Goal: Find specific page/section: Find specific page/section

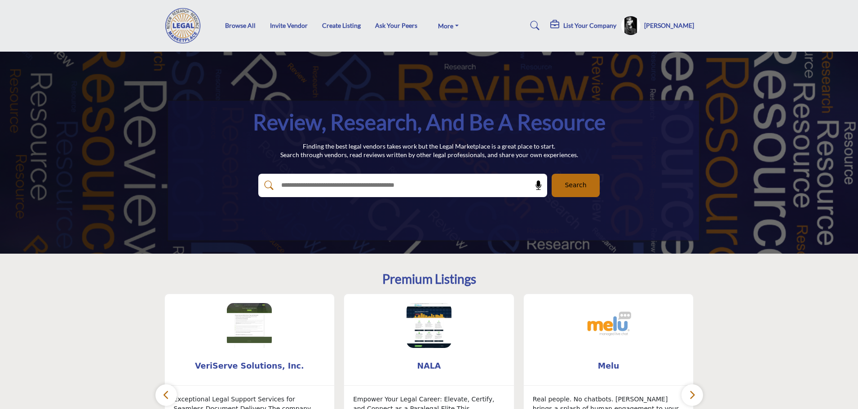
click at [671, 25] on h5 "[PERSON_NAME]" at bounding box center [669, 25] width 50 height 9
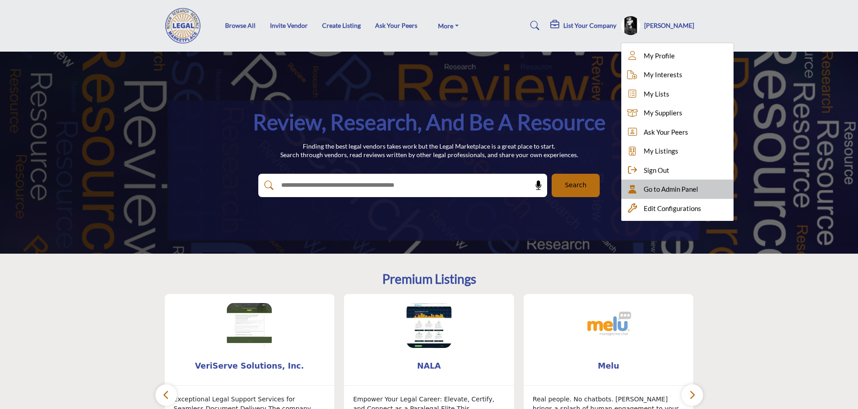
click at [669, 192] on span "Go to Admin Panel" at bounding box center [671, 189] width 54 height 10
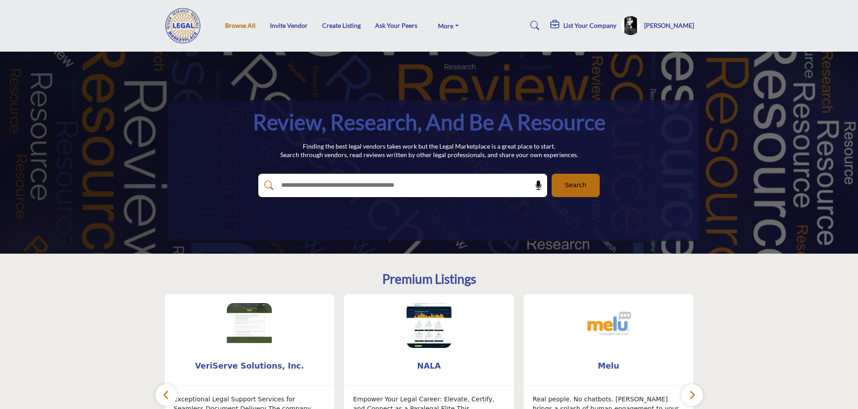
click at [242, 22] on link "Browse All" at bounding box center [240, 26] width 31 height 8
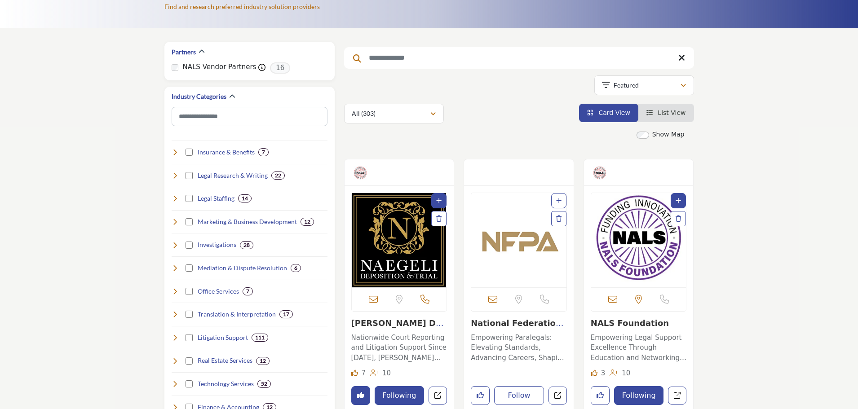
scroll to position [90, 0]
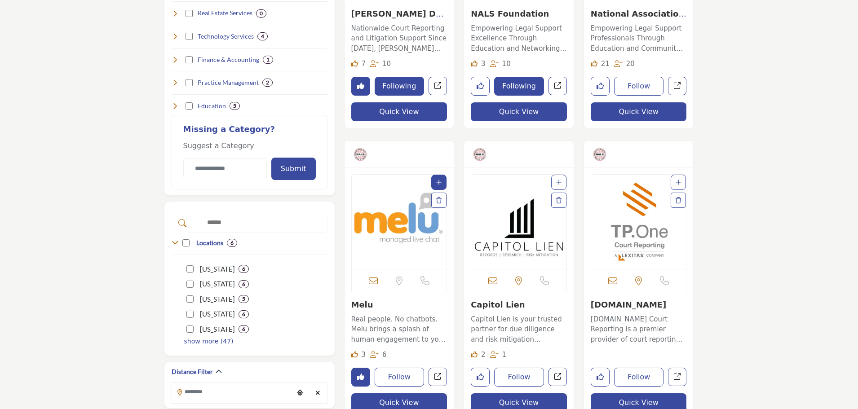
scroll to position [404, 0]
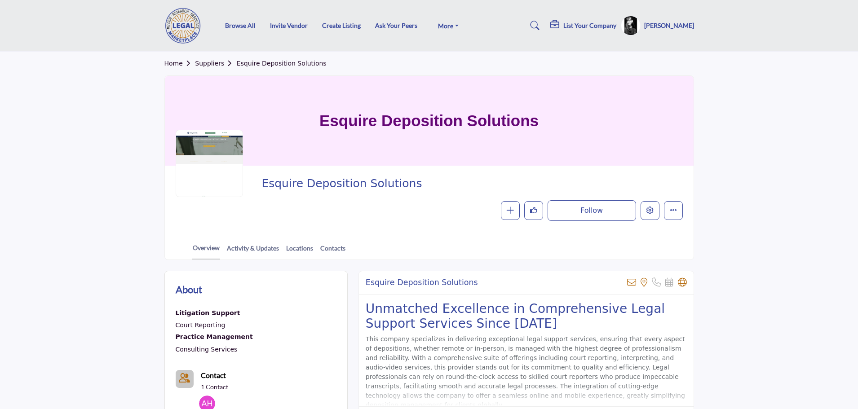
drag, startPoint x: 427, startPoint y: 188, endPoint x: 264, endPoint y: 191, distance: 163.6
click at [264, 191] on span "Esquire Deposition Solutions" at bounding box center [433, 184] width 342 height 15
copy span "Esquire Deposition Solutions"
